Goal: Contribute content: Add original content to the website for others to see

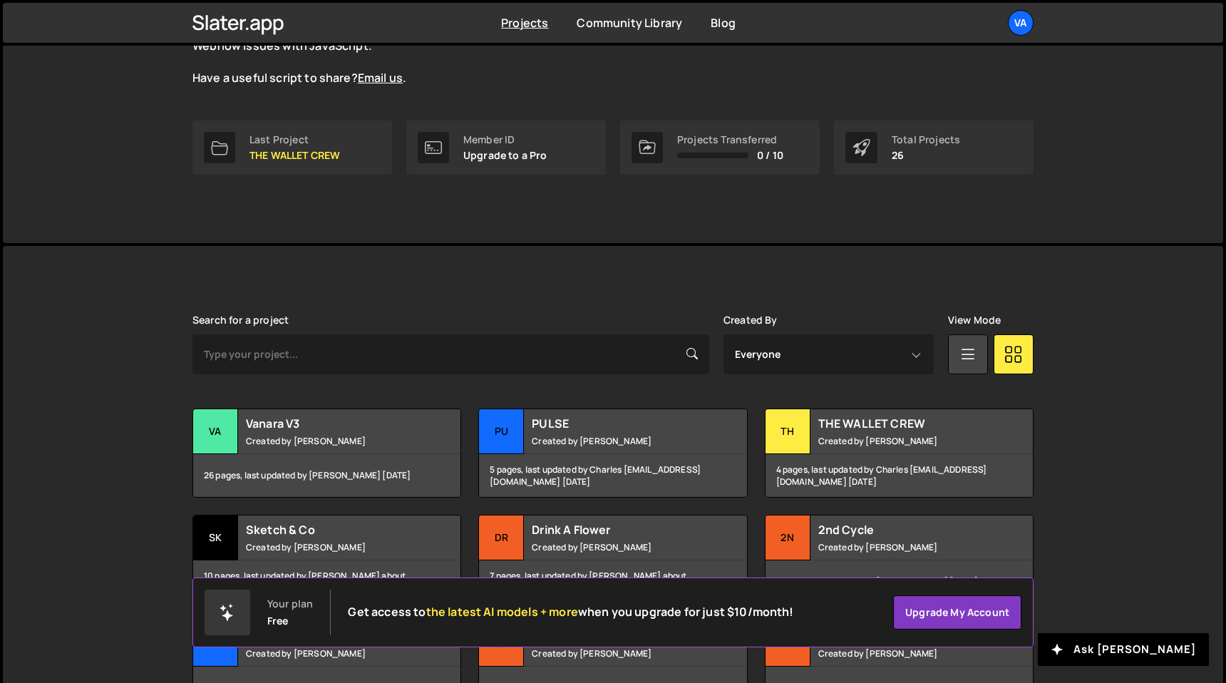
scroll to position [277, 0]
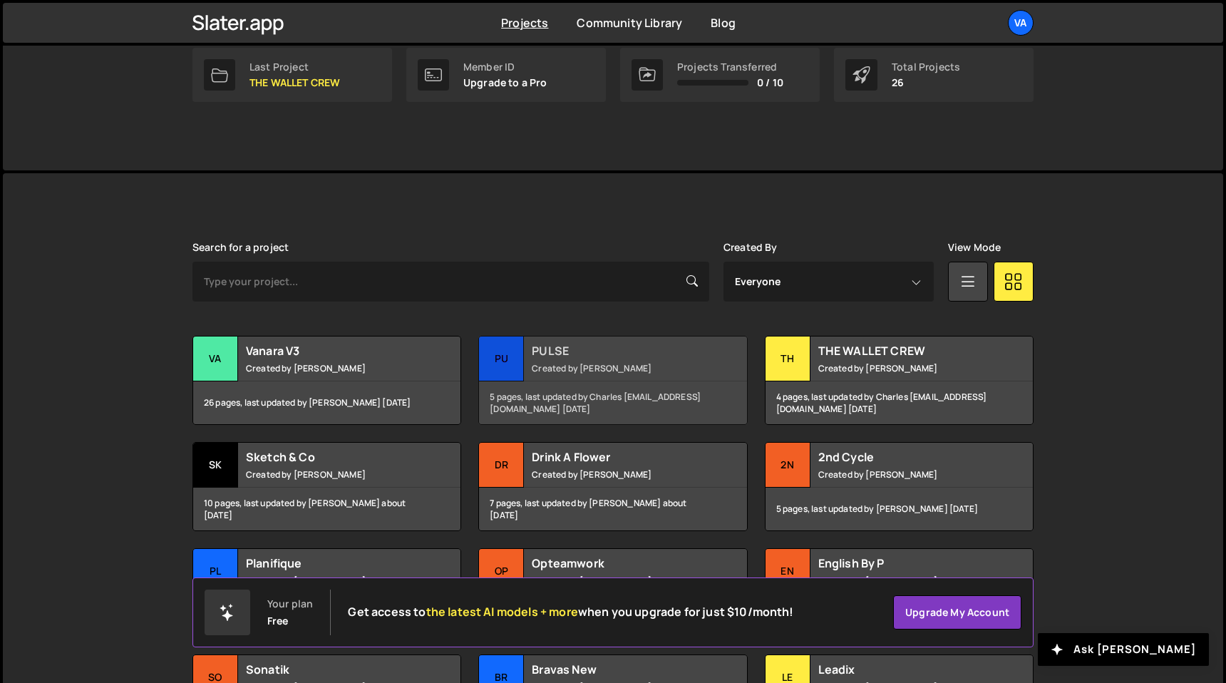
click at [547, 343] on h2 "PULSE" at bounding box center [618, 351] width 172 height 16
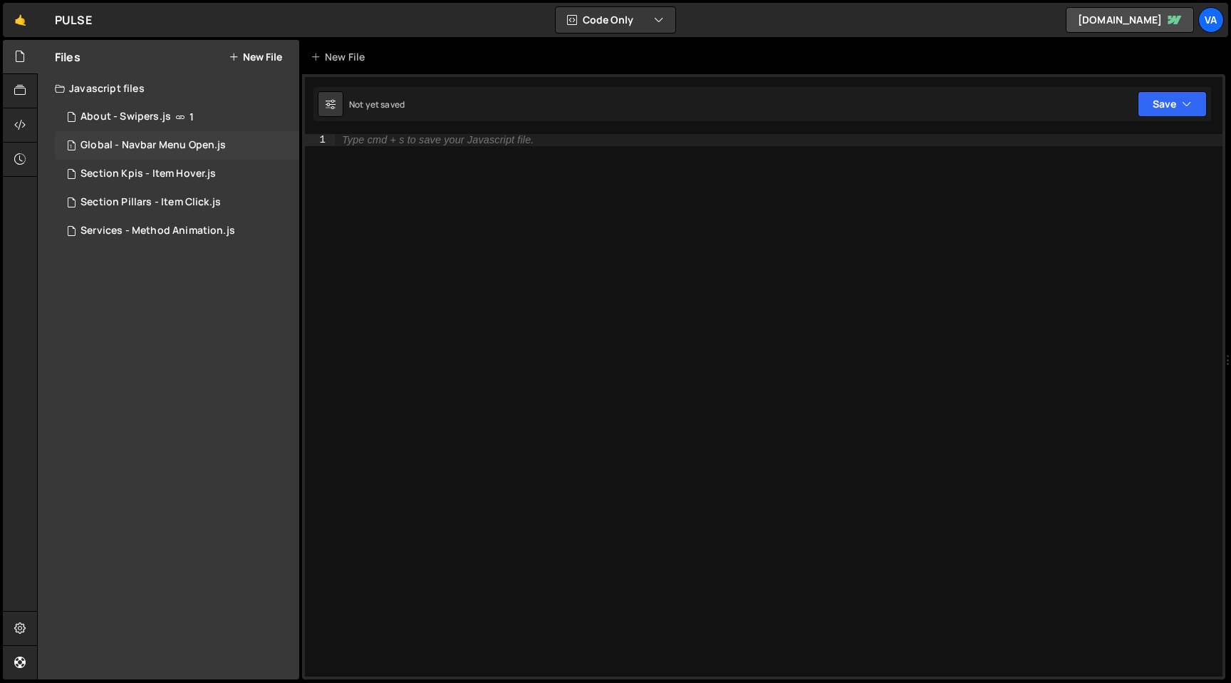
click at [143, 147] on div "Global - Navbar Menu Open.js" at bounding box center [153, 145] width 145 height 13
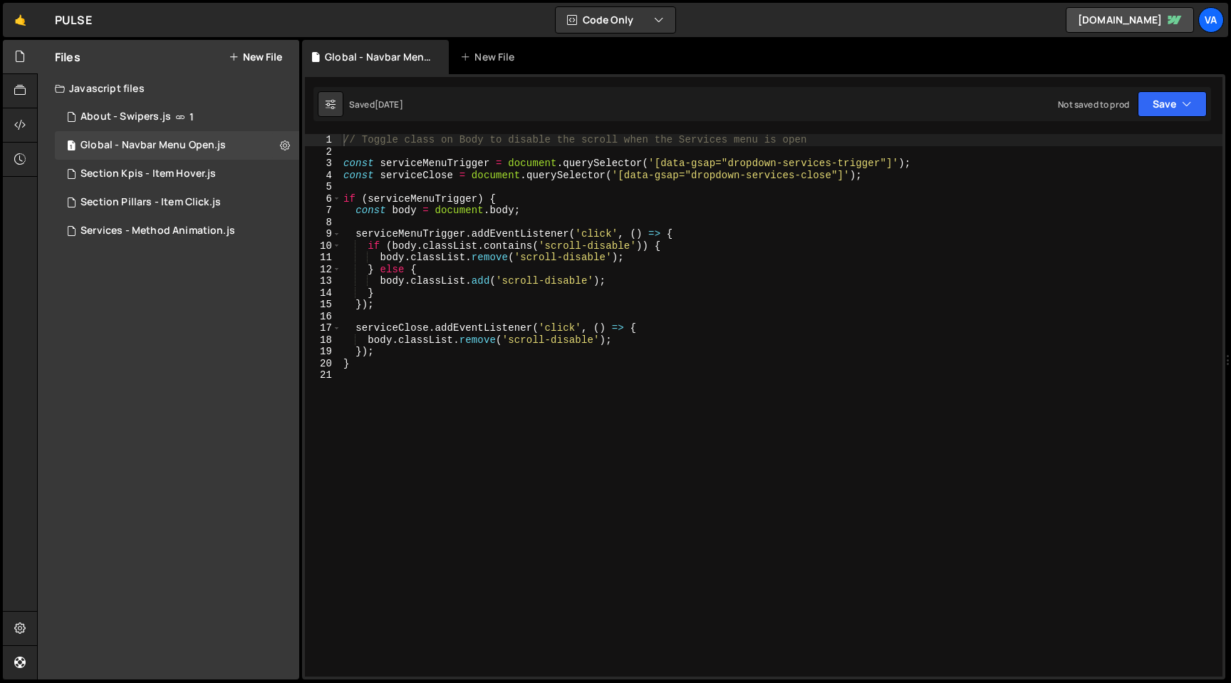
click at [151, 291] on div "Files New File Javascript files 1 About - Swipers.js 1 1 Global - Navbar Menu O…" at bounding box center [169, 359] width 262 height 639
click at [262, 60] on button "New File" at bounding box center [255, 56] width 53 height 11
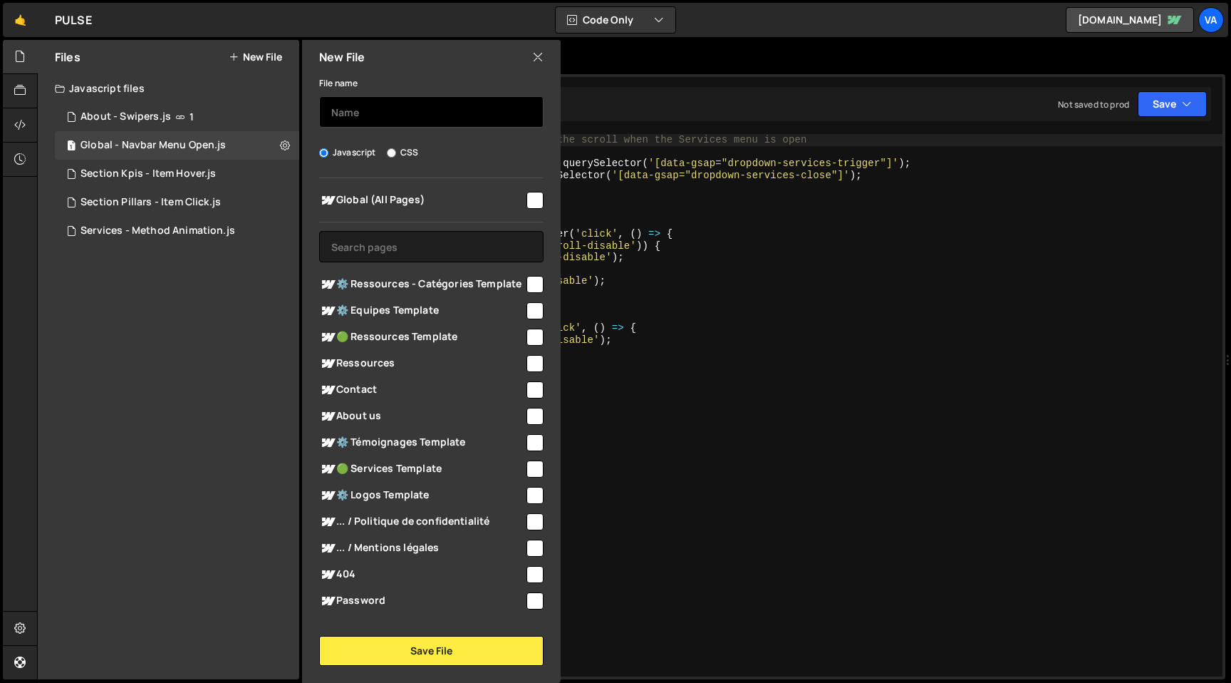
click at [361, 117] on input "text" at bounding box center [431, 111] width 224 height 31
click at [368, 115] on input "Loader - Once per Day" at bounding box center [431, 111] width 224 height 31
click at [467, 113] on input "Loader Once per Day" at bounding box center [431, 111] width 224 height 31
type input "Loader Once per Day"
click at [532, 200] on input "checkbox" at bounding box center [535, 200] width 17 height 17
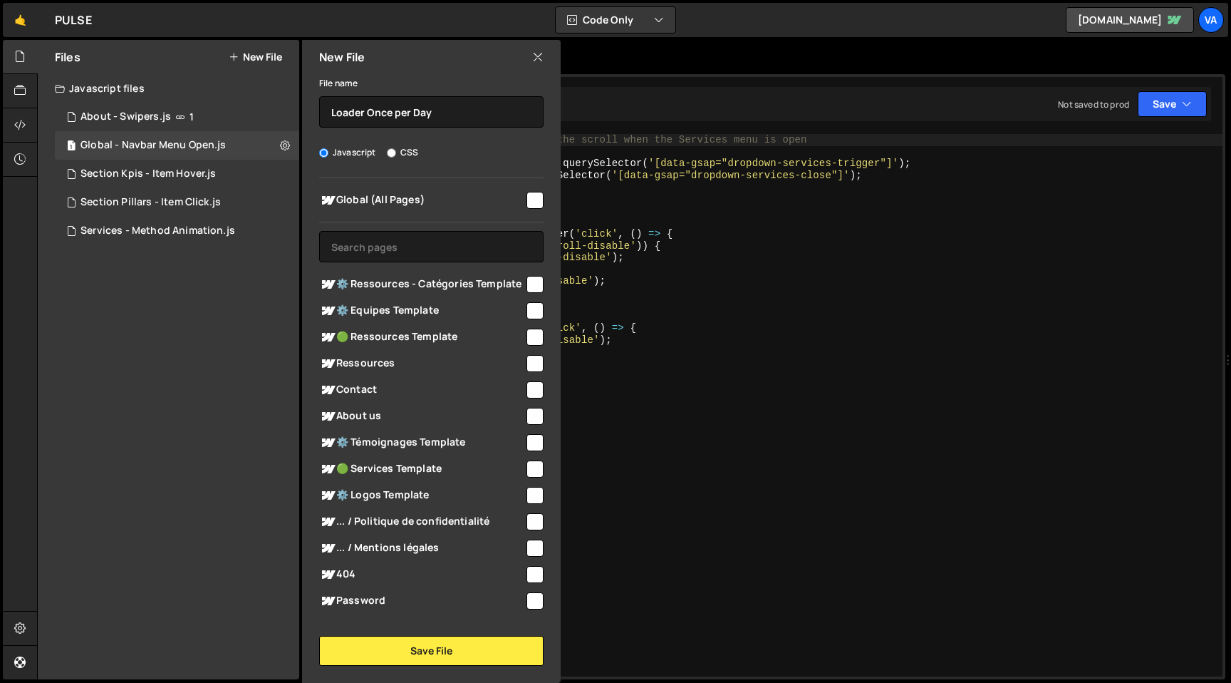
checkbox input "true"
click at [435, 647] on button "Save File" at bounding box center [431, 651] width 224 height 30
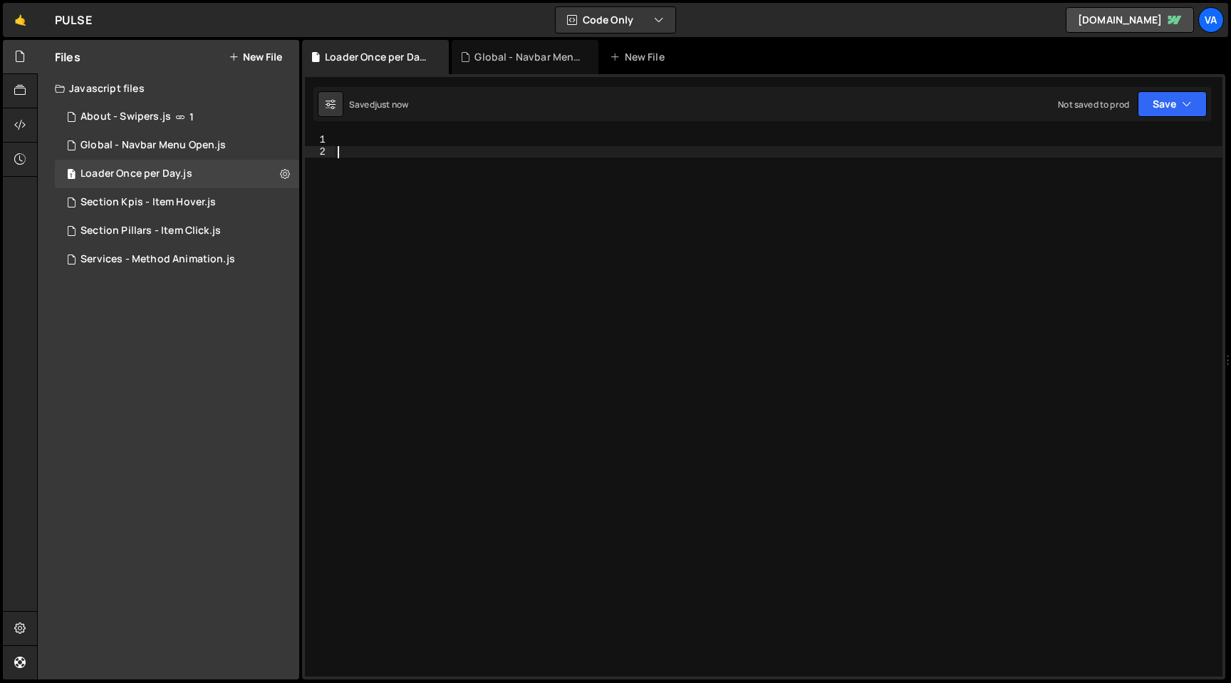
click at [505, 411] on div at bounding box center [779, 417] width 888 height 566
type textarea "//"
